Goal: Contribute content: Contribute content

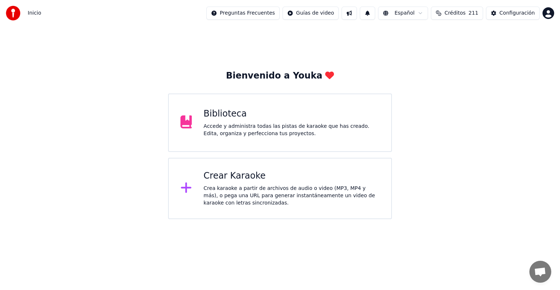
click at [392, 108] on div "Biblioteca Accede y administra todas las pistas de karaoke que has creado. Edit…" at bounding box center [280, 122] width 224 height 58
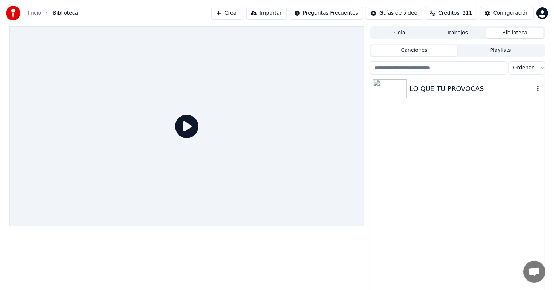
click at [453, 86] on div "LO QUE TU PROVOCAS" at bounding box center [472, 89] width 124 height 10
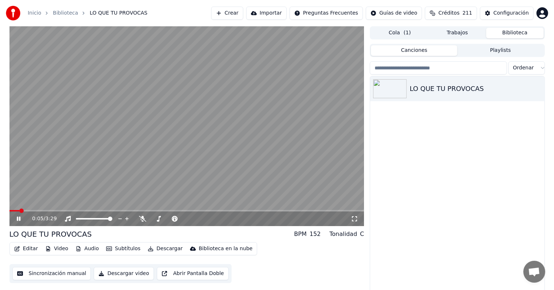
click at [67, 210] on span at bounding box center [186, 210] width 355 height 1
click at [142, 216] on body "Inicio Biblioteca LO QUE TU PROVOCAS Crear Importar Preguntas Frecuentes Guías …" at bounding box center [277, 145] width 554 height 290
click at [142, 216] on icon at bounding box center [142, 219] width 7 height 6
click at [17, 220] on icon at bounding box center [19, 218] width 4 height 4
click at [243, 11] on button "Crear" at bounding box center [227, 13] width 32 height 13
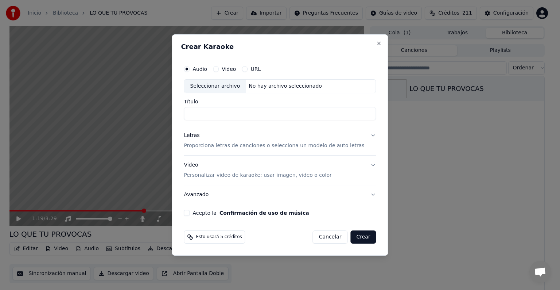
click at [236, 121] on div "Audio Video URL Seleccionar archivo No hay archivo seleccionado Título Letras P…" at bounding box center [280, 139] width 198 height 160
click at [231, 109] on input "Título" at bounding box center [280, 113] width 192 height 13
type input "*"
type input "**********"
click at [239, 143] on p "Proporciona letras de canciones o selecciona un modelo de auto letras" at bounding box center [274, 145] width 181 height 7
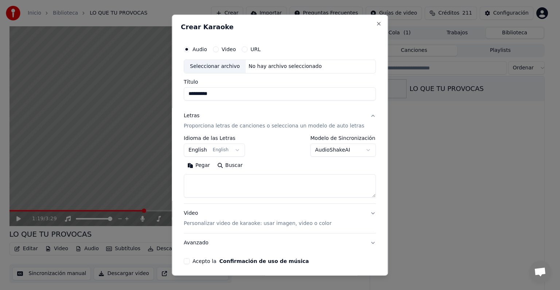
click at [212, 151] on button "English English" at bounding box center [214, 149] width 61 height 13
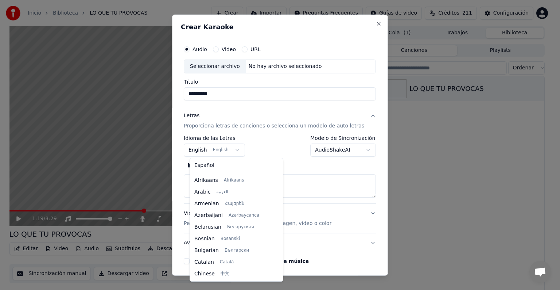
scroll to position [58, 0]
select select "**"
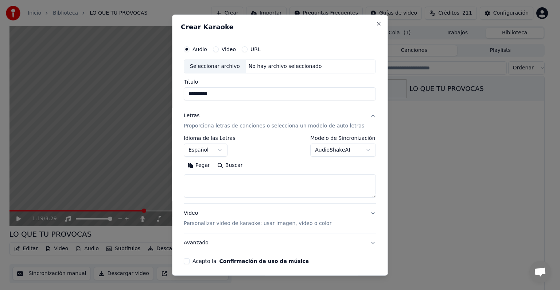
click at [209, 184] on textarea at bounding box center [280, 185] width 192 height 23
paste textarea "**********"
click at [260, 187] on textarea "**********" at bounding box center [271, 185] width 175 height 23
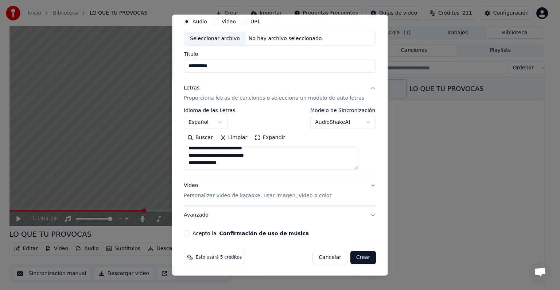
type textarea "**********"
click at [258, 220] on button "Avanzado" at bounding box center [280, 214] width 192 height 19
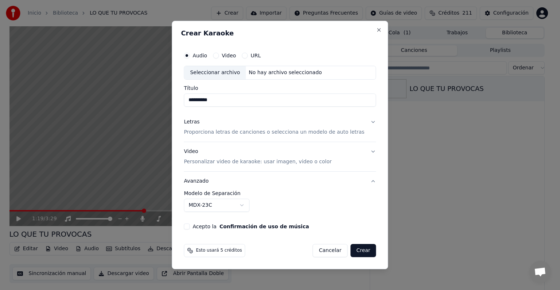
click at [236, 185] on button "Avanzado" at bounding box center [280, 180] width 192 height 19
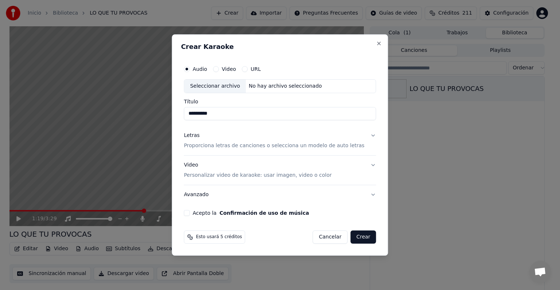
click at [244, 169] on div "Video Personalizar video de karaoke: usar imagen, video o color" at bounding box center [258, 170] width 148 height 18
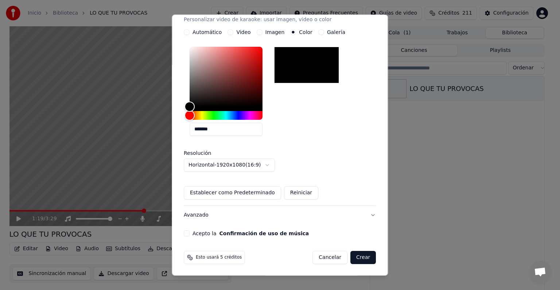
scroll to position [136, 0]
click at [257, 193] on button "Establecer como Predeterminado" at bounding box center [232, 192] width 97 height 13
click at [190, 233] on button "Acepto la Confirmación de uso de música" at bounding box center [187, 233] width 6 height 6
click at [351, 256] on button "Crear" at bounding box center [364, 257] width 26 height 13
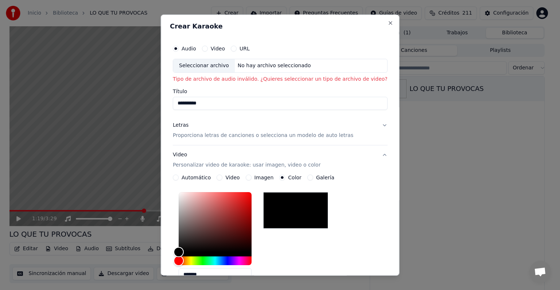
scroll to position [0, 0]
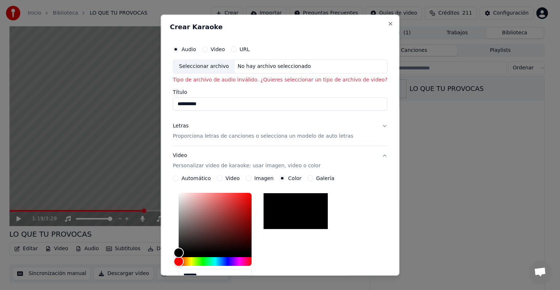
click at [203, 71] on div "Seleccionar archivo" at bounding box center [204, 66] width 62 height 13
type input "**********"
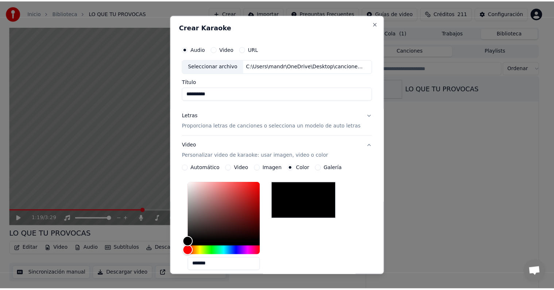
scroll to position [136, 0]
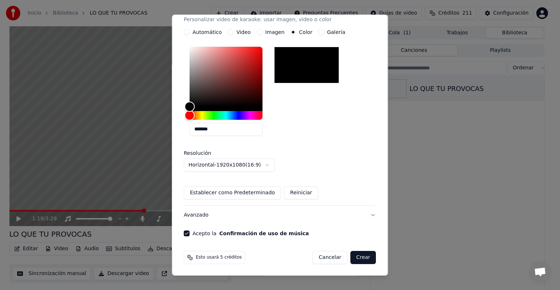
click at [352, 255] on button "Crear" at bounding box center [364, 257] width 26 height 13
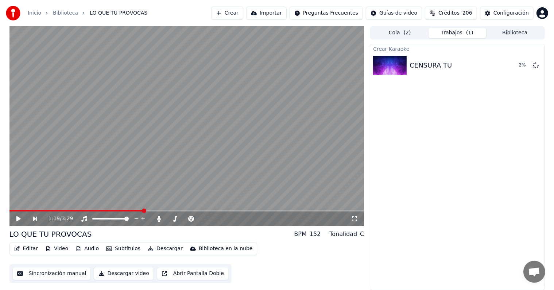
click at [409, 28] on button "Cola ( 2 )" at bounding box center [400, 33] width 58 height 11
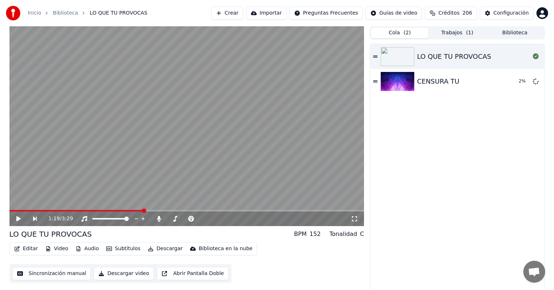
click at [459, 31] on button "Trabajos ( 1 )" at bounding box center [458, 33] width 58 height 11
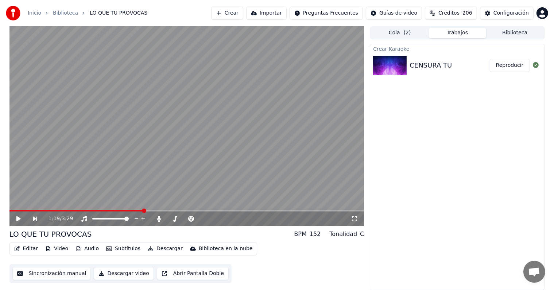
click at [501, 65] on button "Reproducir" at bounding box center [510, 65] width 40 height 13
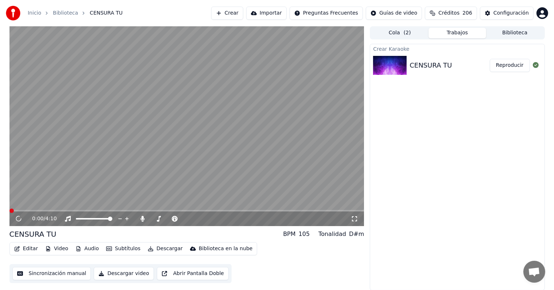
click at [113, 185] on video at bounding box center [186, 126] width 355 height 200
click at [20, 220] on icon at bounding box center [19, 218] width 4 height 4
click at [158, 248] on button "Descargar" at bounding box center [165, 248] width 41 height 10
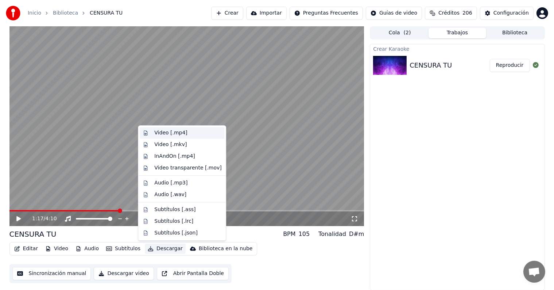
click at [166, 134] on div "Video [.mp4]" at bounding box center [170, 132] width 33 height 7
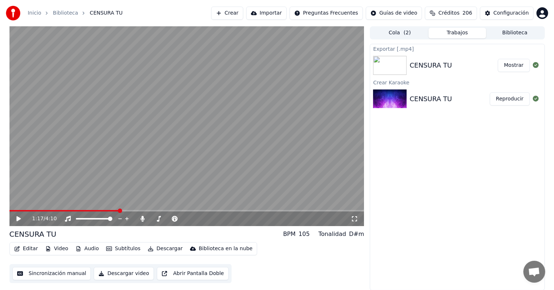
click at [514, 63] on button "Mostrar" at bounding box center [514, 65] width 32 height 13
click at [243, 18] on button "Crear" at bounding box center [227, 13] width 32 height 13
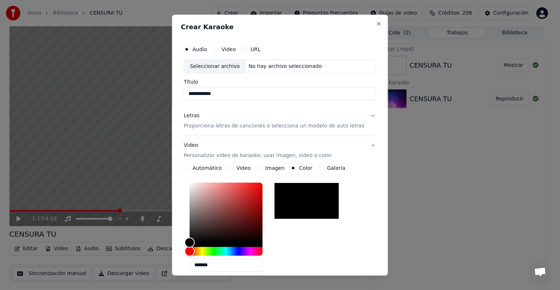
click at [232, 96] on input "**********" at bounding box center [280, 93] width 192 height 13
click at [231, 91] on input "**********" at bounding box center [280, 93] width 192 height 13
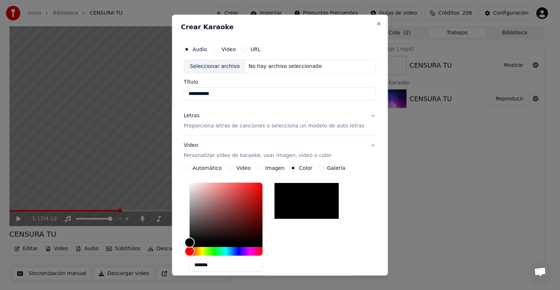
click at [217, 66] on div "Seleccionar archivo" at bounding box center [215, 66] width 62 height 13
type input "**********"
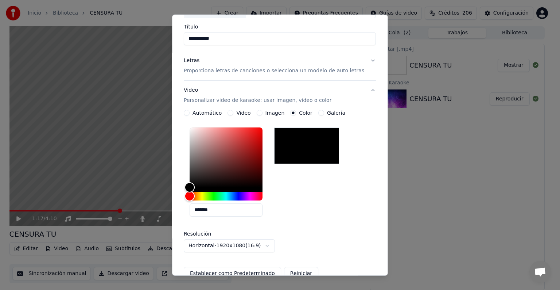
scroll to position [29, 0]
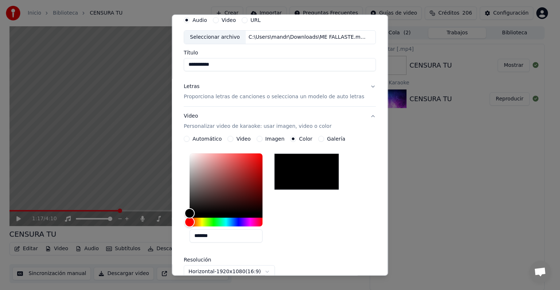
click at [228, 89] on div "Letras Proporciona letras de canciones o selecciona un modelo de auto letras" at bounding box center [274, 92] width 181 height 18
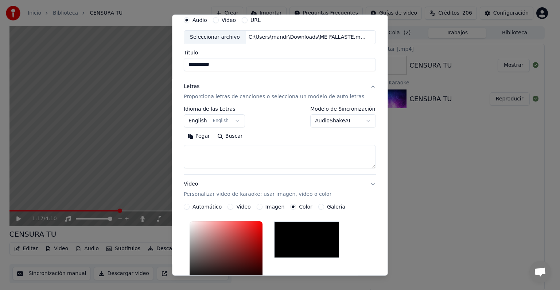
scroll to position [28, 0]
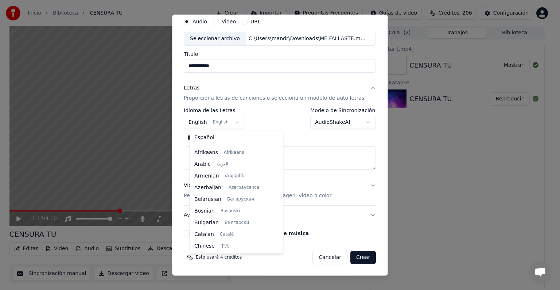
click at [223, 124] on body "**********" at bounding box center [277, 145] width 554 height 290
select select "**"
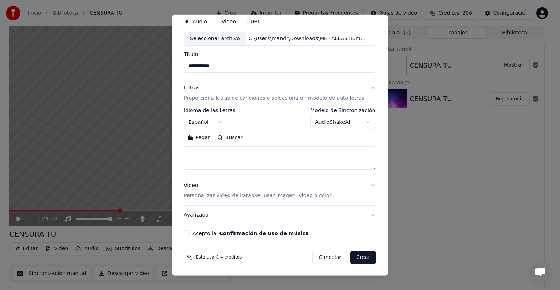
click at [264, 163] on textarea at bounding box center [280, 157] width 192 height 23
paste textarea "**********"
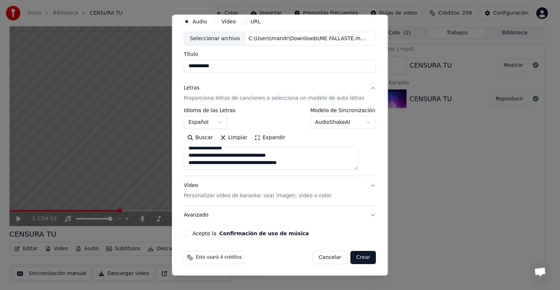
scroll to position [340, 0]
type textarea "**********"
click at [352, 186] on button "Video Personalizar video de karaoke: usar imagen, video o color" at bounding box center [280, 190] width 192 height 29
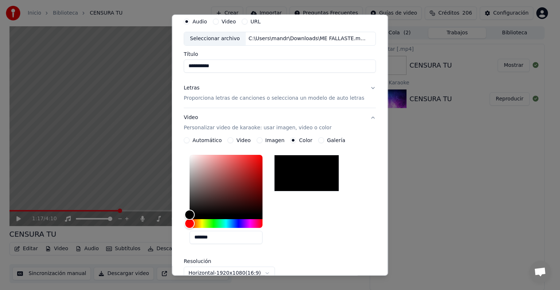
scroll to position [136, 0]
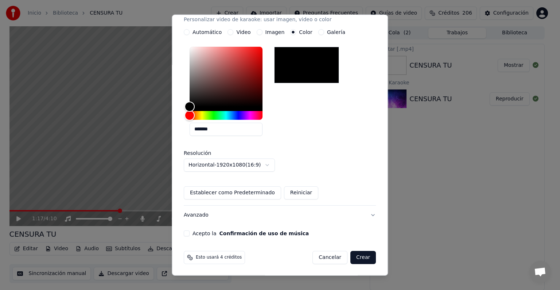
click at [188, 233] on div "**********" at bounding box center [280, 71] width 198 height 336
click at [190, 233] on button "Acepto la Confirmación de uso de música" at bounding box center [187, 233] width 6 height 6
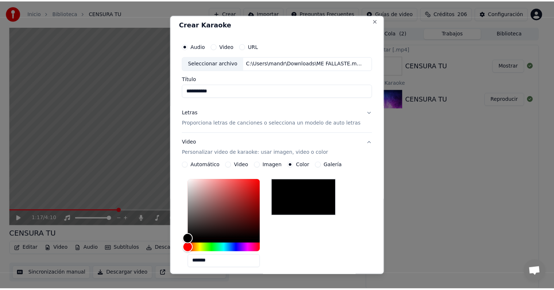
scroll to position [0, 0]
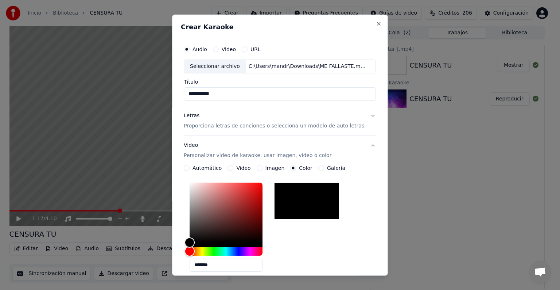
click at [256, 119] on div "Letras Proporciona letras de canciones o selecciona un modelo de auto letras" at bounding box center [274, 121] width 181 height 18
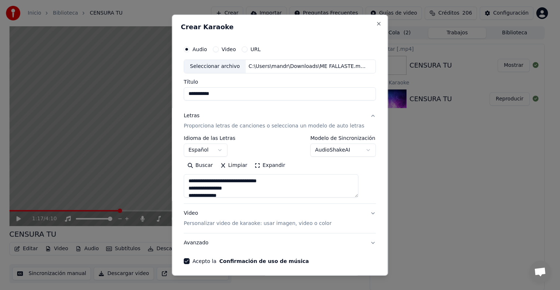
click at [256, 119] on div "Letras Proporciona letras de canciones o selecciona un modelo de auto letras" at bounding box center [274, 121] width 181 height 18
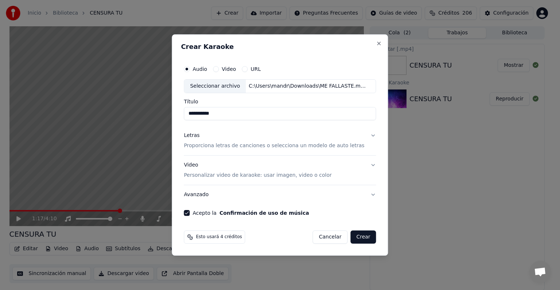
click at [355, 235] on button "Crear" at bounding box center [364, 236] width 26 height 13
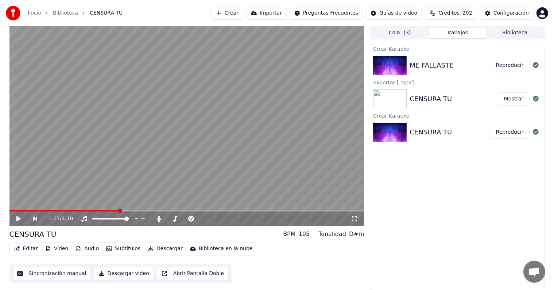
click at [514, 66] on button "Reproducir" at bounding box center [510, 65] width 40 height 13
click at [52, 210] on span at bounding box center [186, 210] width 355 height 1
click at [170, 210] on span at bounding box center [89, 210] width 161 height 1
click at [155, 210] on span at bounding box center [82, 210] width 146 height 1
click at [21, 219] on icon at bounding box center [23, 219] width 17 height 6
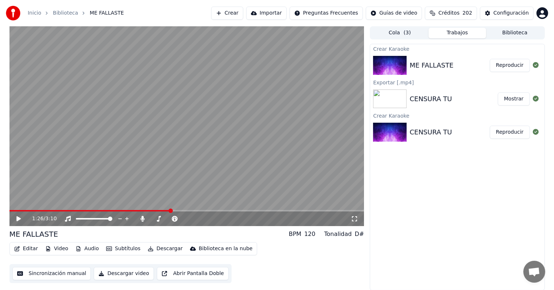
click at [78, 270] on button "Sincronización manual" at bounding box center [51, 273] width 79 height 13
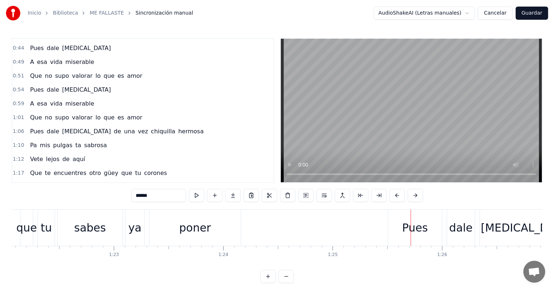
scroll to position [0, 9343]
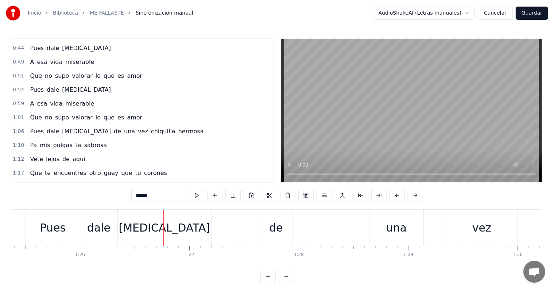
click at [34, 225] on div "Pues" at bounding box center [53, 227] width 54 height 36
type input "****"
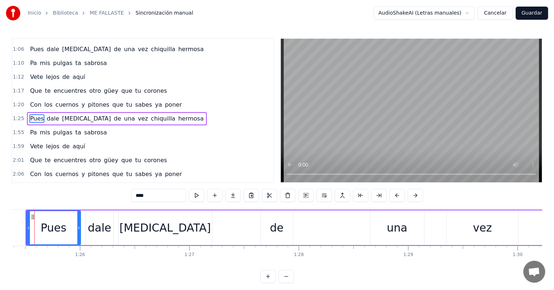
scroll to position [0, 9329]
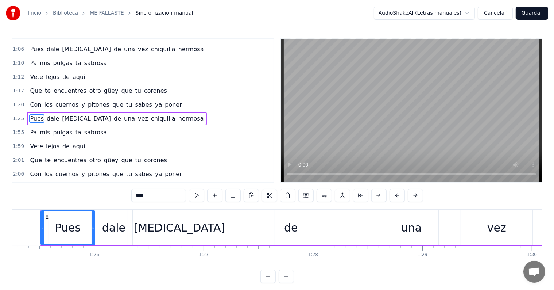
click at [39, 88] on div "Que te encuentres otro güey que tu corones" at bounding box center [98, 90] width 143 height 13
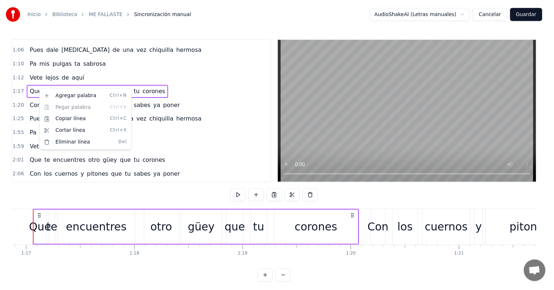
scroll to position [0, 8397]
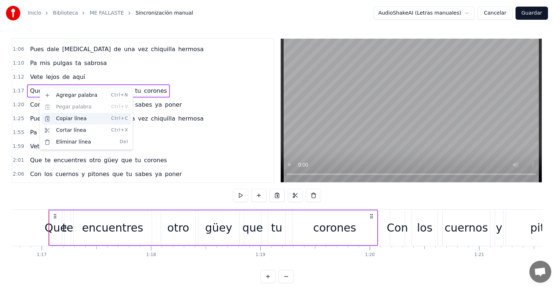
click at [60, 118] on div "Copiar línea Ctrl+C" at bounding box center [87, 119] width 90 height 12
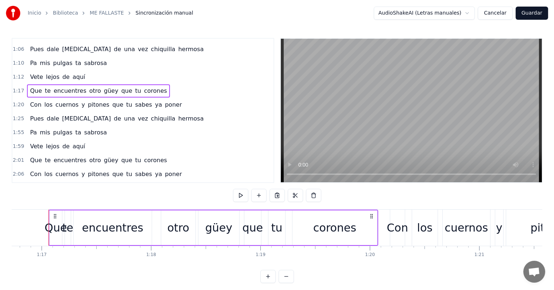
click at [36, 114] on span "Pues" at bounding box center [36, 118] width 15 height 8
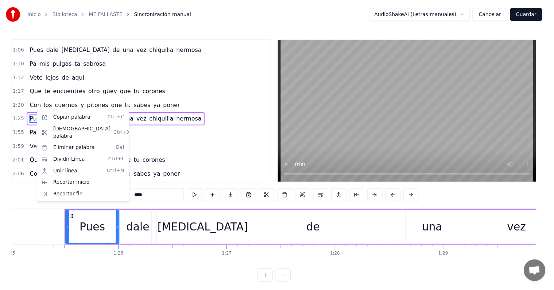
scroll to position [0, 9320]
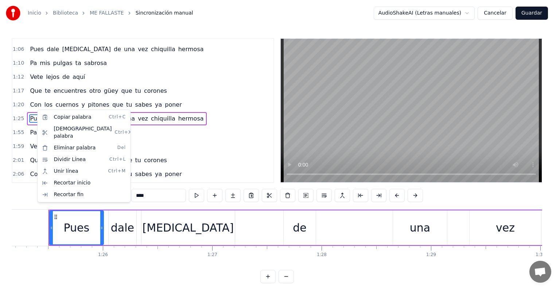
click at [13, 104] on html "Inicio Biblioteca ME FALLASTE Sincronización manual AudioShakeAI (Letras manual…" at bounding box center [280, 147] width 560 height 294
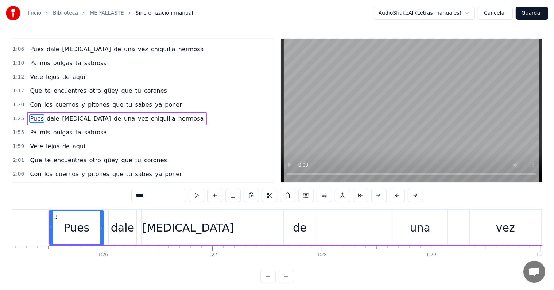
click at [13, 115] on span "1:25" at bounding box center [18, 118] width 11 height 7
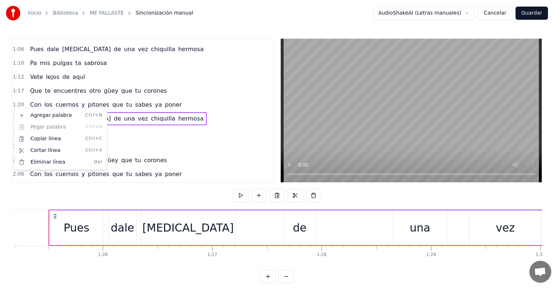
click at [41, 126] on div "Agregar palabra Ctrl+N Pegar palabra Ctrl+V Copiar línea Ctrl+C Cortar línea Ct…" at bounding box center [61, 138] width 90 height 58
click at [174, 108] on html "Inicio Biblioteca ME FALLASTE Sincronización manual AudioShakeAI (Letras manual…" at bounding box center [280, 147] width 560 height 294
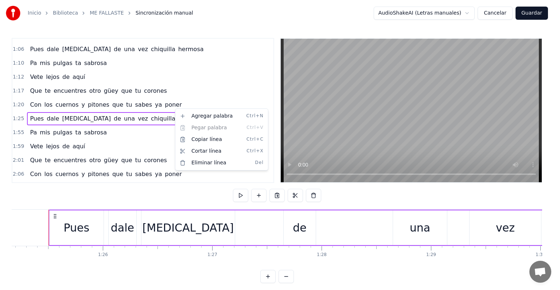
click at [134, 108] on html "Inicio Biblioteca ME FALLASTE Sincronización manual AudioShakeAI (Letras manual…" at bounding box center [280, 147] width 560 height 294
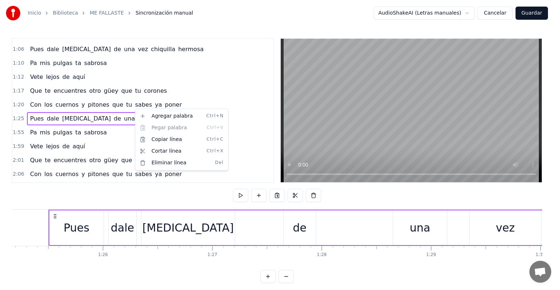
click at [112, 107] on html "Inicio Biblioteca ME FALLASTE Sincronización manual AudioShakeAI (Letras manual…" at bounding box center [280, 147] width 560 height 294
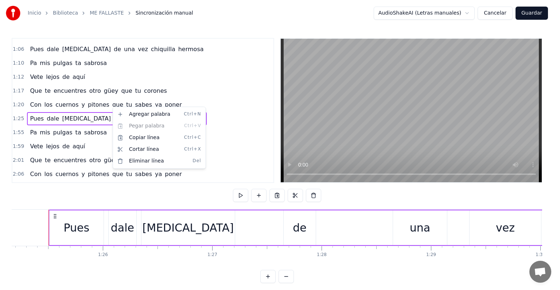
click at [64, 89] on html "Inicio Biblioteca ME FALLASTE Sincronización manual AudioShakeAI (Letras manual…" at bounding box center [280, 147] width 560 height 294
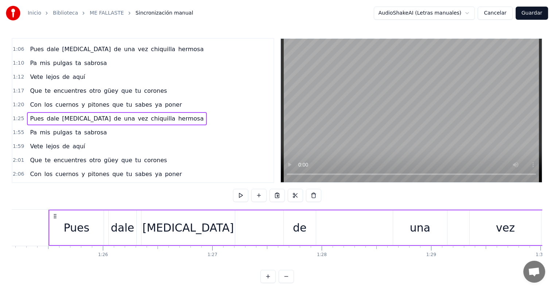
click at [77, 98] on div "Con los cuernos y pitones que tu sabes ya poner" at bounding box center [106, 104] width 158 height 13
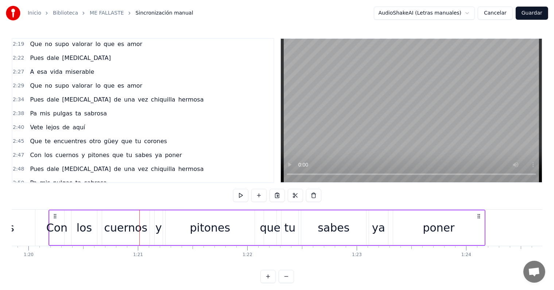
scroll to position [335, 0]
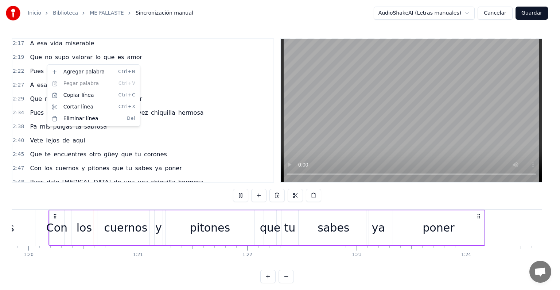
click at [35, 58] on html "Inicio Biblioteca ME FALLASTE Sincronización manual AudioShakeAI (Letras manual…" at bounding box center [280, 147] width 560 height 294
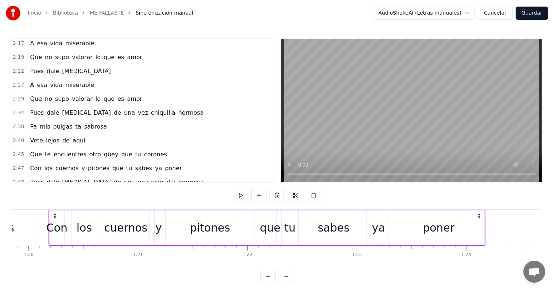
scroll to position [11, 0]
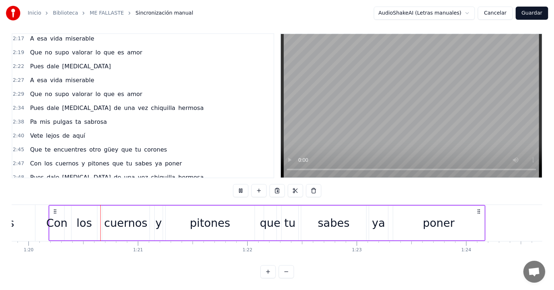
click at [30, 62] on span "Pues" at bounding box center [36, 66] width 15 height 8
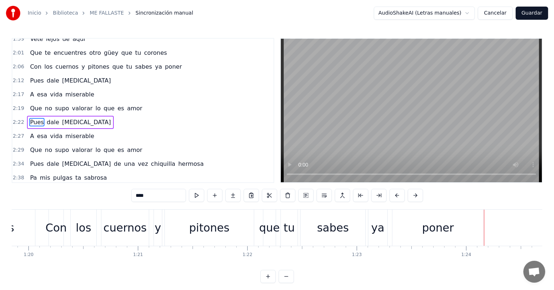
scroll to position [380, 0]
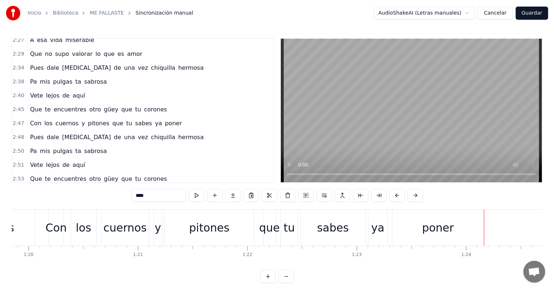
click at [31, 63] on span "Pues" at bounding box center [36, 67] width 15 height 8
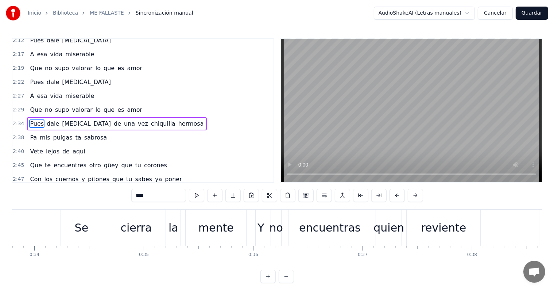
scroll to position [0, 3336]
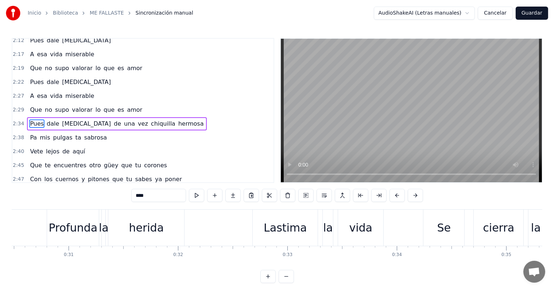
click at [80, 232] on div "Profunda" at bounding box center [73, 227] width 49 height 16
type input "********"
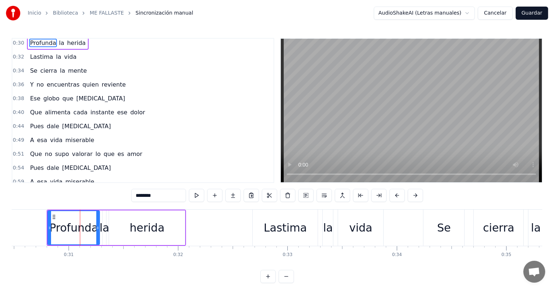
scroll to position [0, 0]
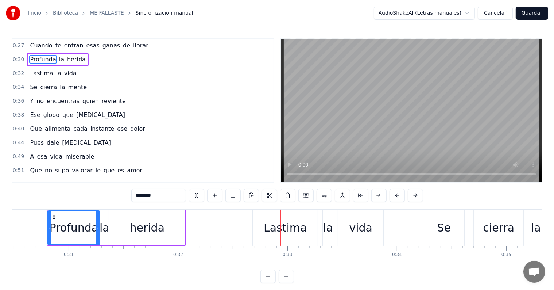
click at [498, 15] on button "Cancelar" at bounding box center [495, 13] width 35 height 13
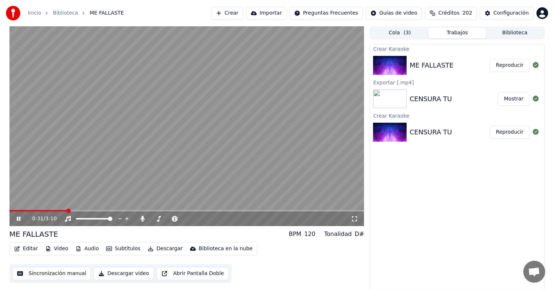
click at [67, 210] on span at bounding box center [186, 210] width 355 height 1
click at [18, 219] on icon at bounding box center [19, 218] width 4 height 4
